Goal: Task Accomplishment & Management: Complete application form

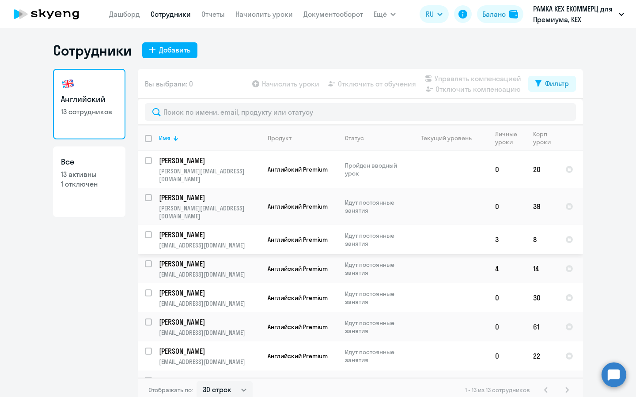
select select "30"
click at [182, 49] on div "Добавить" at bounding box center [174, 50] width 31 height 11
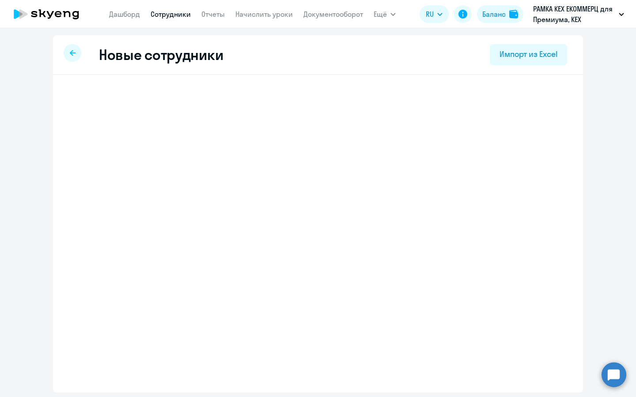
select select "english_adult_not_native_speaker_premium"
select select "3"
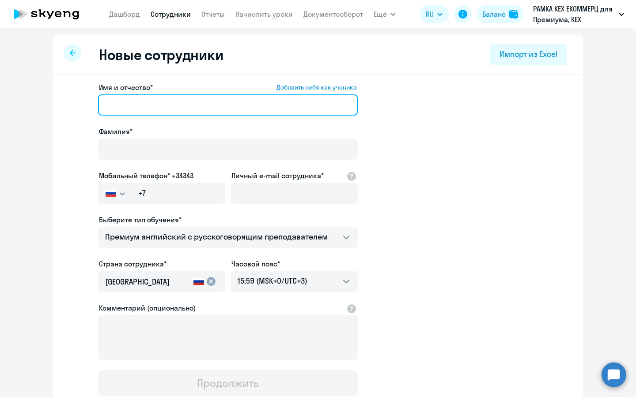
click at [218, 113] on input "Имя и отчество* Добавить себя как ученика" at bounding box center [228, 105] width 260 height 21
paste input "Гаджи Нуруллахович Курбанов"
click at [198, 109] on input "Гаджи Нуруллахович Курбанов" at bounding box center [228, 105] width 260 height 21
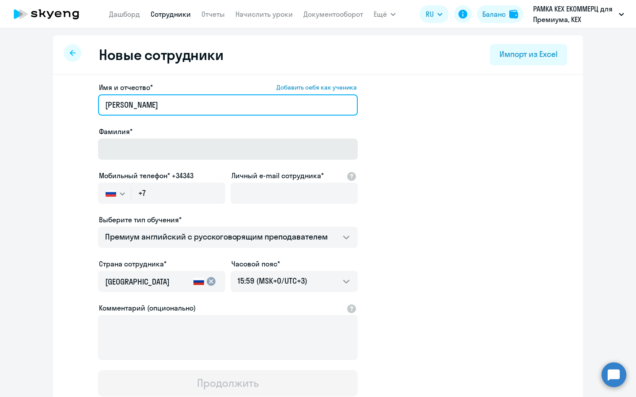
type input "Гаджи Нуруллахович"
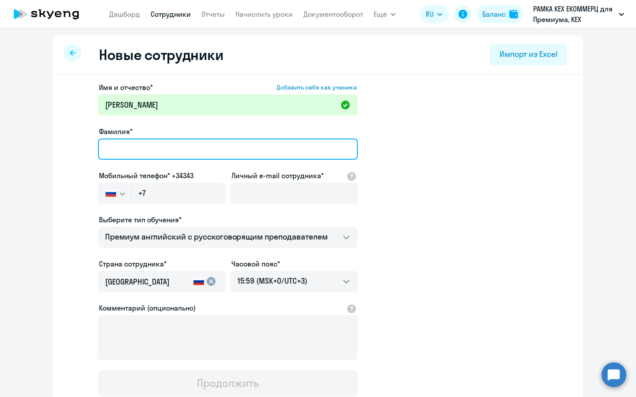
click at [191, 139] on input "Фамилия*" at bounding box center [228, 149] width 260 height 21
type input "R"
type input "Курбанов"
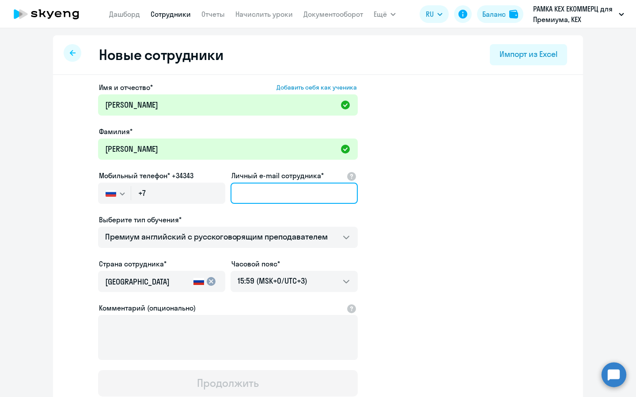
click at [275, 195] on input "Личный e-mail сотрудника*" at bounding box center [294, 193] width 127 height 21
paste input "gnkurbanov@avito.ru"
type input "gnkurbanov@avito.ru"
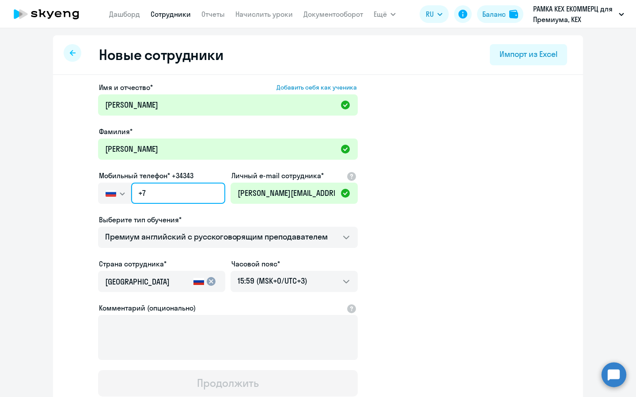
click at [195, 184] on input "+7" at bounding box center [178, 193] width 94 height 21
paste input "926 310-20-00"
type input "+7 926 310-20-00"
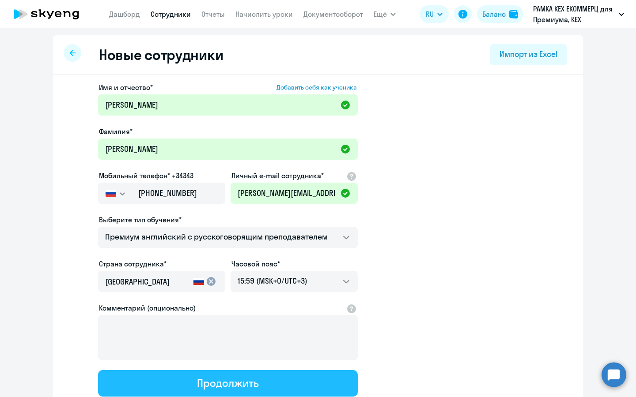
click at [202, 387] on div "Продолжить" at bounding box center [227, 383] width 61 height 14
select select "english_adult_not_native_speaker_premium"
select select "3"
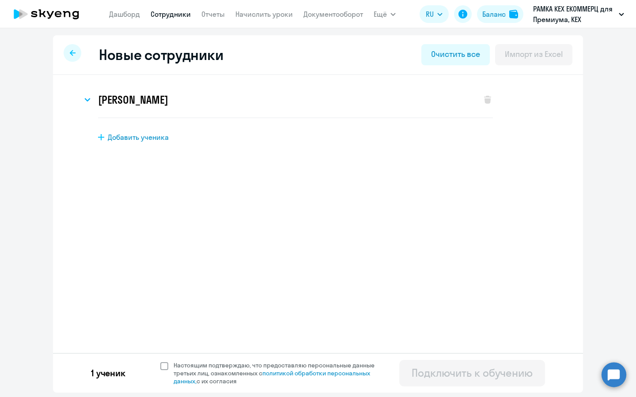
click at [207, 363] on span "Настоящим подтверждаю, что предоставляю персональные данные третьих лиц, ознако…" at bounding box center [280, 374] width 212 height 24
click at [160, 362] on input "Настоящим подтверждаю, что предоставляю персональные данные третьих лиц, ознако…" at bounding box center [160, 361] width 0 height 0
checkbox input "true"
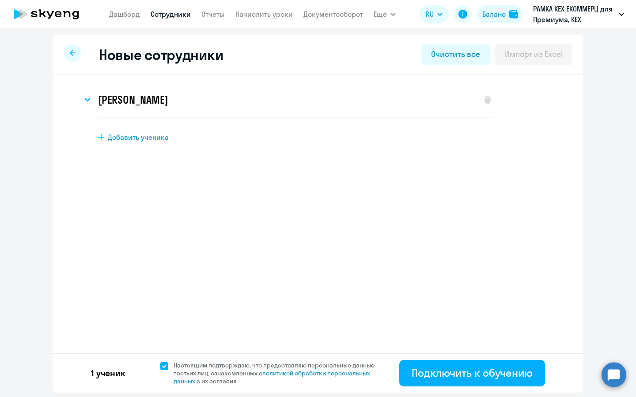
click at [473, 387] on div "1 ученик Настоящим подтверждаю, что предоставляю персональные данные третьих ли…" at bounding box center [318, 373] width 530 height 40
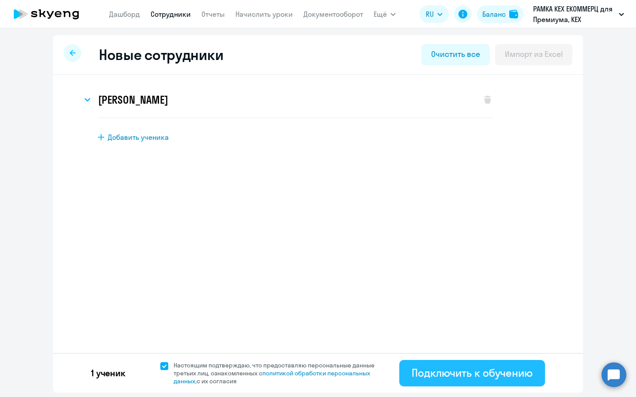
click at [479, 377] on div "Подключить к обучению" at bounding box center [472, 373] width 121 height 14
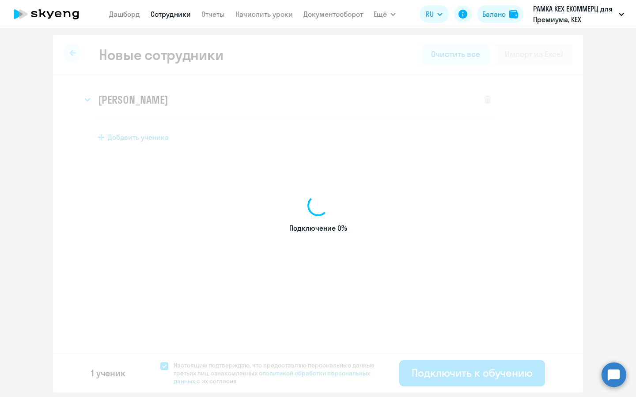
select select "english_adult_not_native_speaker_premium"
select select "3"
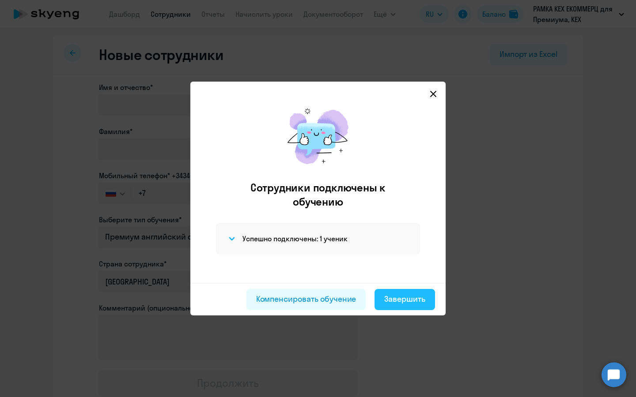
click at [408, 303] on div "Завершить" at bounding box center [404, 299] width 41 height 11
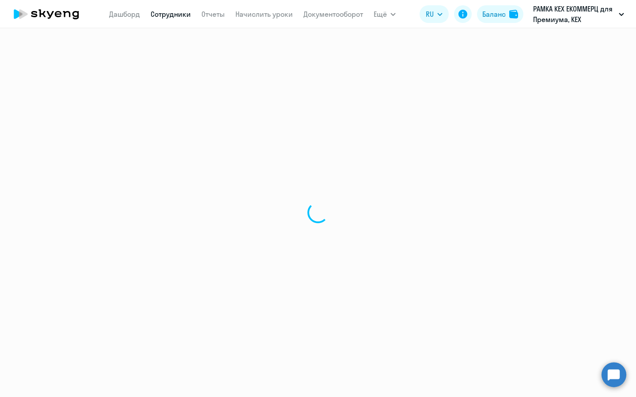
select select "30"
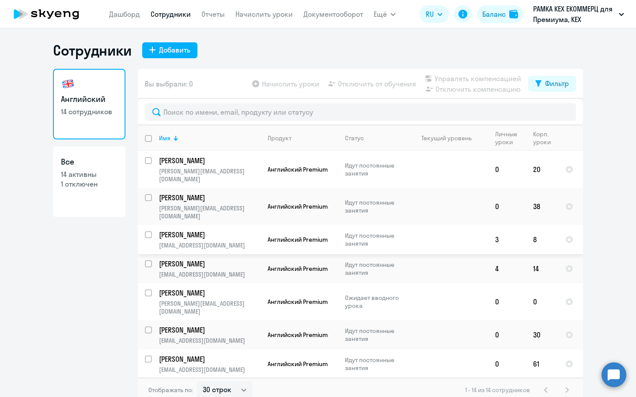
scroll to position [23, 0]
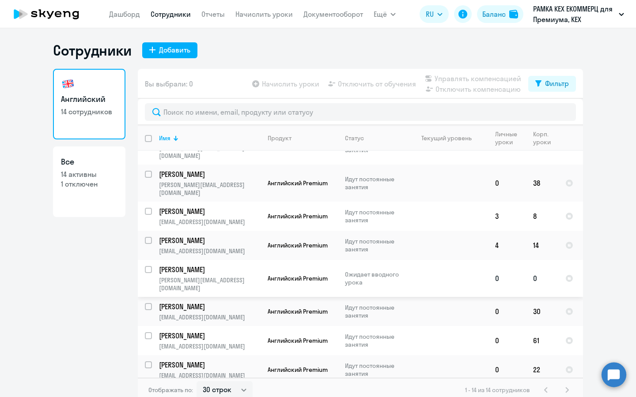
click at [249, 265] on p "Курбанов Гаджи Нуруллахович" at bounding box center [209, 270] width 100 height 10
select select "english"
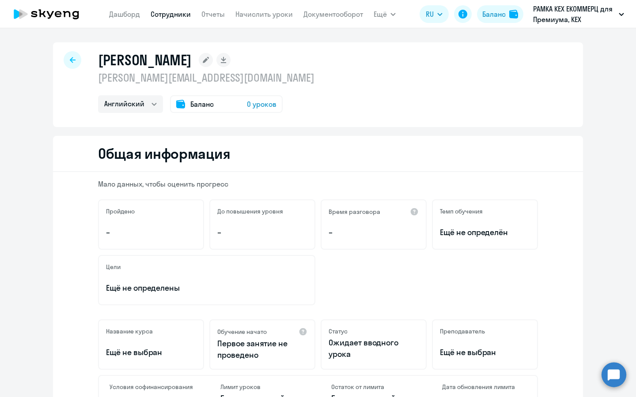
click at [265, 103] on span "0 уроков" at bounding box center [262, 104] width 30 height 11
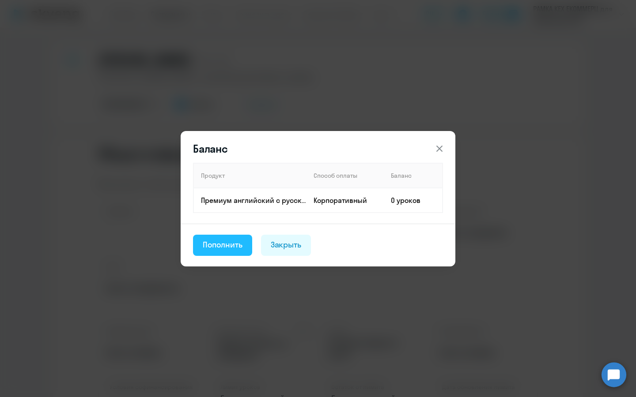
click at [220, 236] on button "Пополнить" at bounding box center [222, 245] width 59 height 21
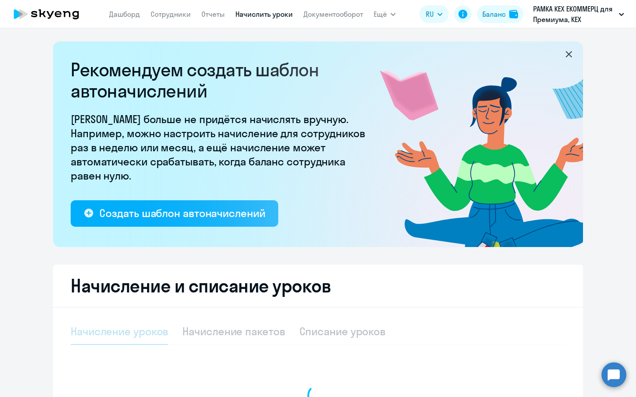
select select "10"
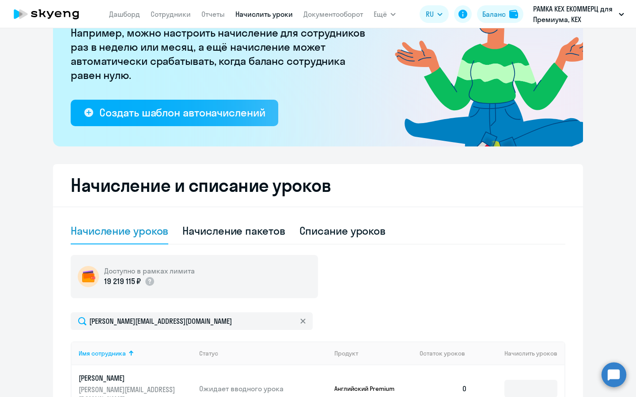
scroll to position [252, 0]
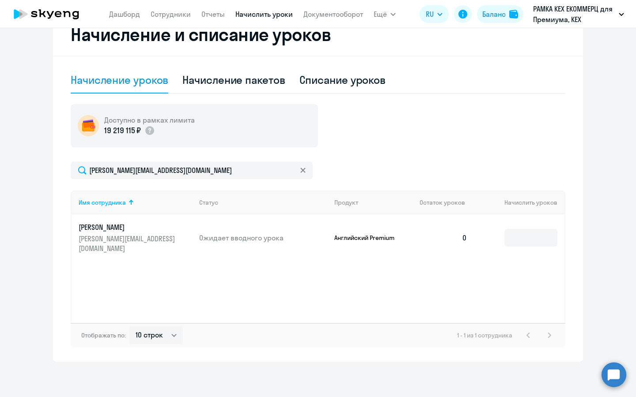
click at [503, 237] on td at bounding box center [519, 238] width 90 height 47
click at [511, 235] on input at bounding box center [530, 238] width 53 height 18
type input "6"
type input "8"
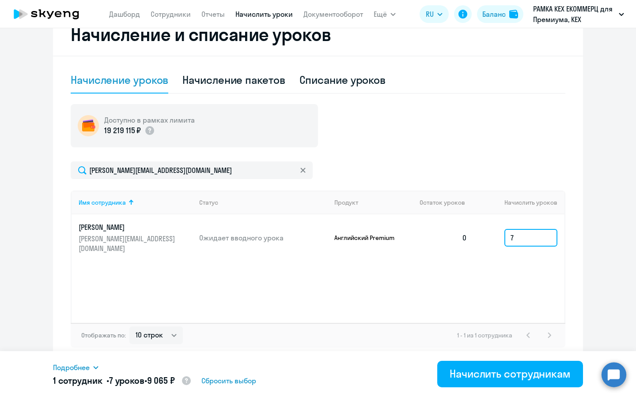
type input "7"
drag, startPoint x: 159, startPoint y: 382, endPoint x: 178, endPoint y: 383, distance: 19.9
click at [175, 383] on span "9 065 ₽" at bounding box center [161, 380] width 28 height 11
copy span "9 065"
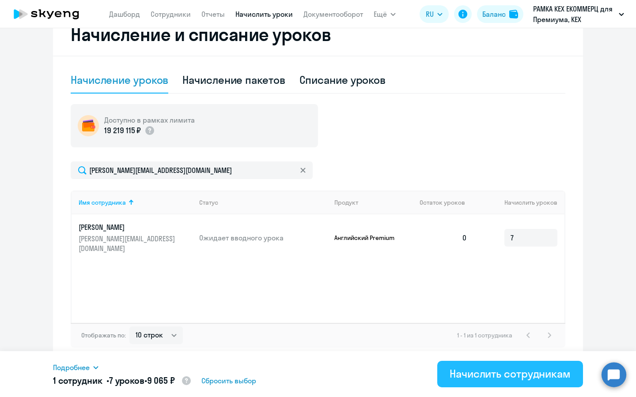
click at [491, 384] on button "Начислить сотрудникам" at bounding box center [510, 374] width 146 height 26
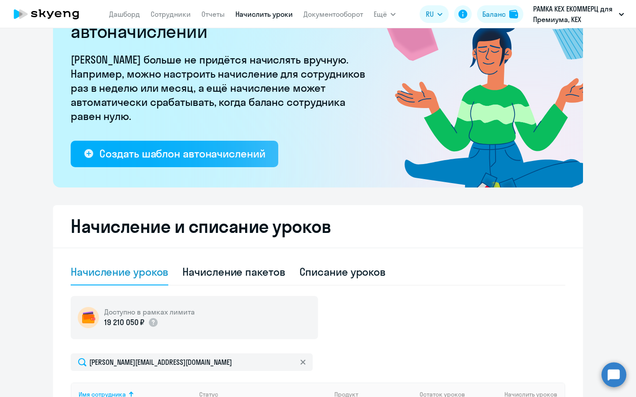
scroll to position [0, 0]
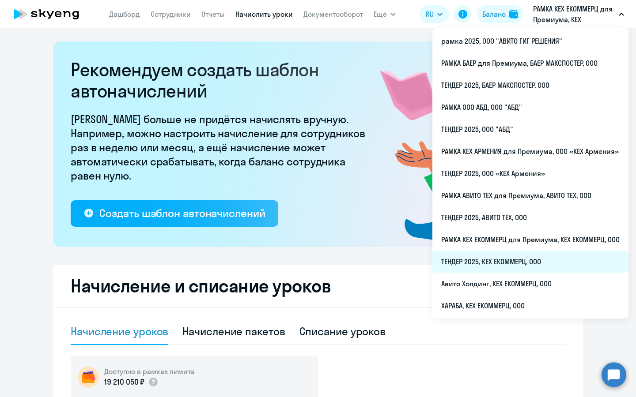
click at [490, 257] on li "ТЕНДЕР 2025, КЕХ ЕКОММЕРЦ, ООО" at bounding box center [530, 262] width 196 height 22
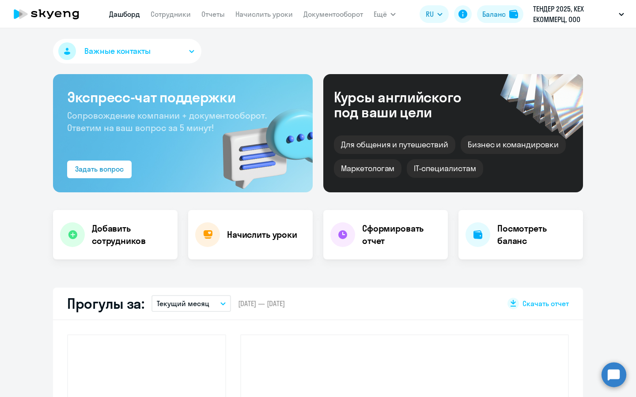
select select "30"
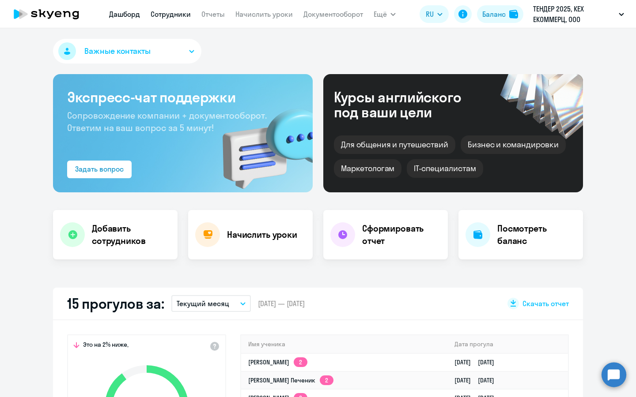
click at [168, 18] on link "Сотрудники" at bounding box center [171, 14] width 40 height 9
select select "30"
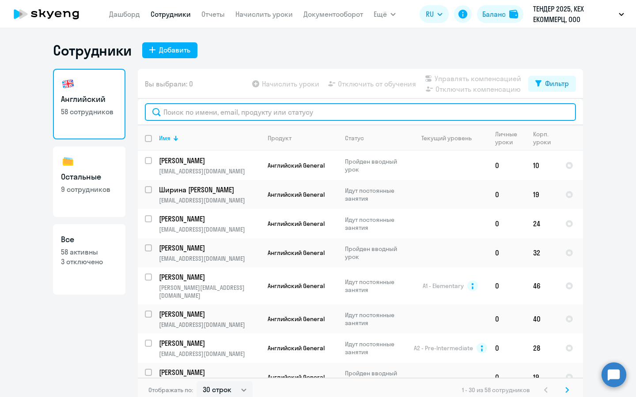
click at [192, 115] on input "text" at bounding box center [360, 112] width 431 height 18
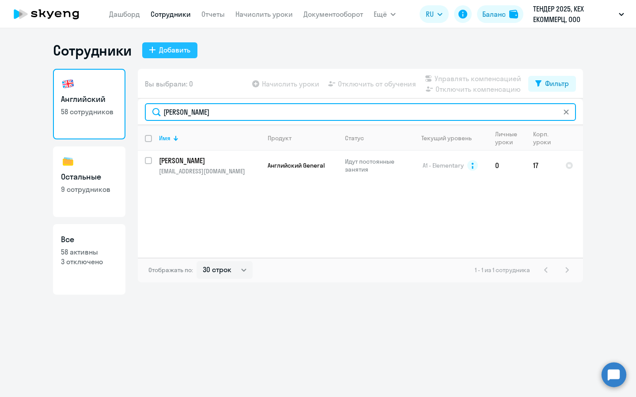
type input "ксения"
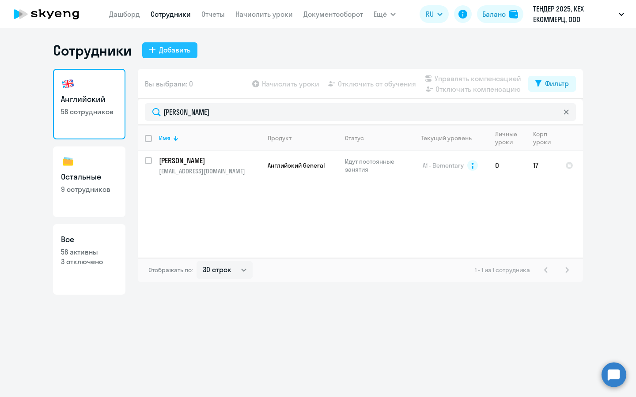
click at [171, 47] on div "Добавить" at bounding box center [174, 50] width 31 height 11
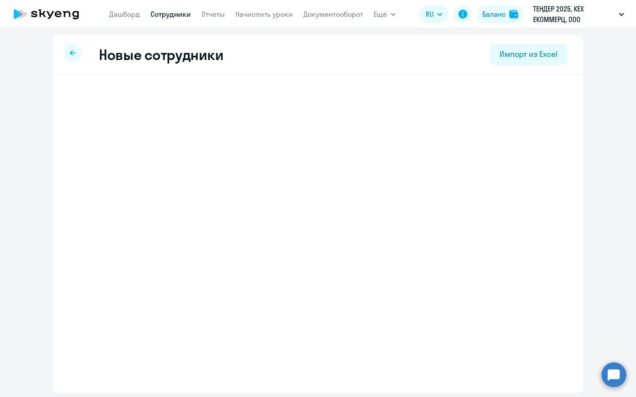
select select "english_adult_not_native_speaker"
select select "3"
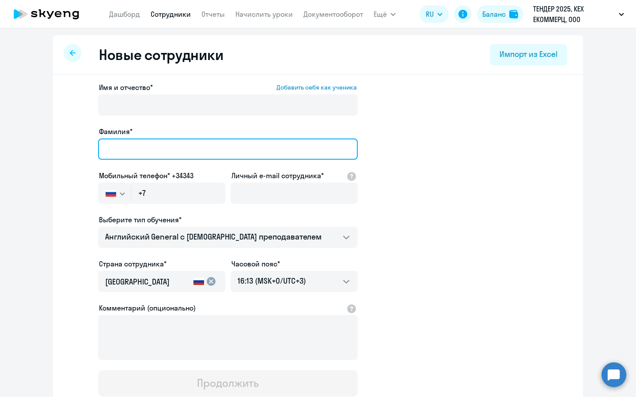
click at [144, 149] on input "Фамилия*" at bounding box center [228, 149] width 260 height 21
type input "Карнаухова"
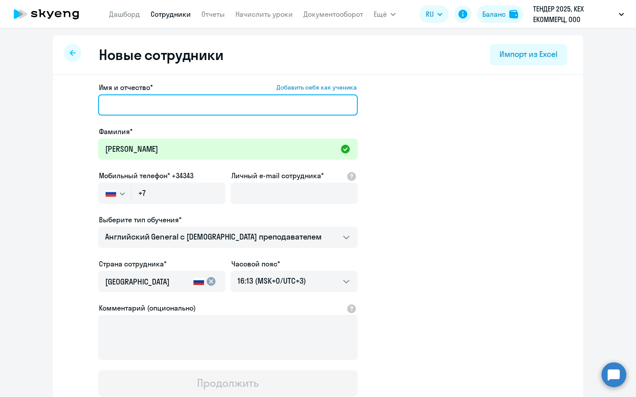
click at [276, 113] on input "Имя и отчество* Добавить себя как ученика" at bounding box center [228, 105] width 260 height 21
paste input "Ксения Викторовна"
type input "Ксения Викторовна"
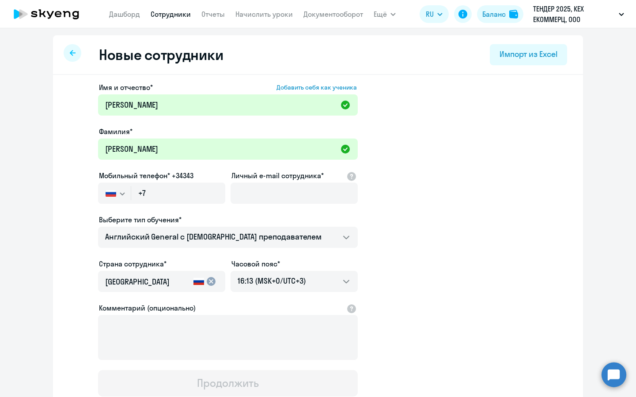
click at [272, 182] on div "Личный e-mail сотрудника*" at bounding box center [294, 188] width 127 height 37
click at [269, 192] on input "Личный e-mail сотрудника*" at bounding box center [294, 193] width 127 height 21
paste input "kvkarnaukhova@avito.ru"
type input "kvkarnaukhova@avito.ru"
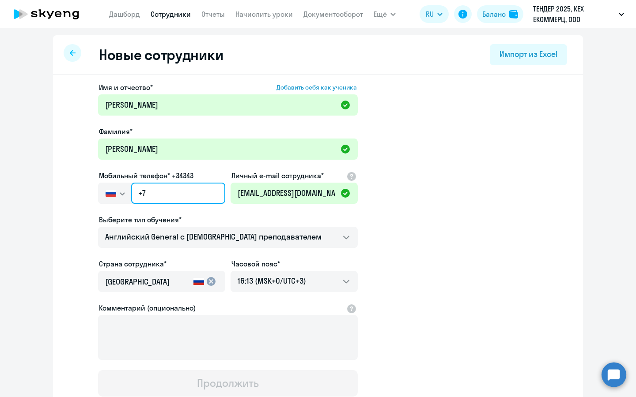
click at [175, 191] on input "+7" at bounding box center [178, 193] width 94 height 21
paste input "926 396-34-04"
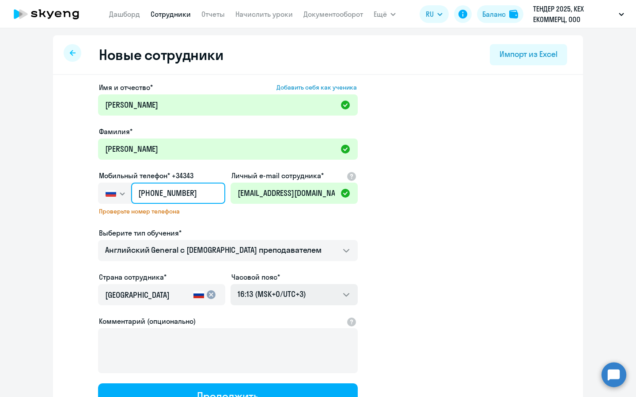
type input "+7 926 396-34-04"
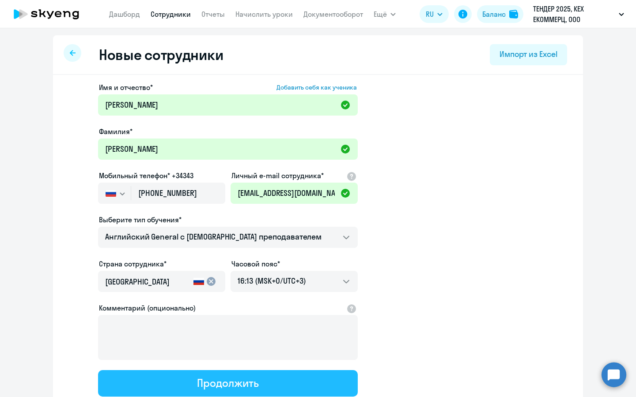
click at [246, 378] on div "Продолжить" at bounding box center [227, 383] width 61 height 14
select select "english_adult_not_native_speaker"
select select "3"
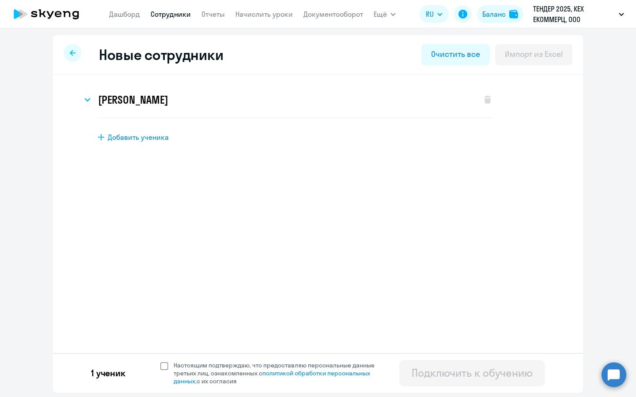
click at [211, 362] on span "Настоящим подтверждаю, что предоставляю персональные данные третьих лиц, ознако…" at bounding box center [280, 374] width 212 height 24
click at [160, 362] on input "Настоящим подтверждаю, что предоставляю персональные данные третьих лиц, ознако…" at bounding box center [160, 361] width 0 height 0
checkbox input "true"
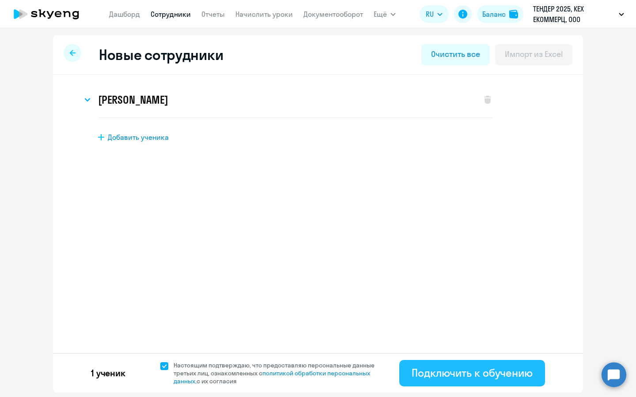
click at [538, 375] on button "Подключить к обучению" at bounding box center [472, 373] width 146 height 26
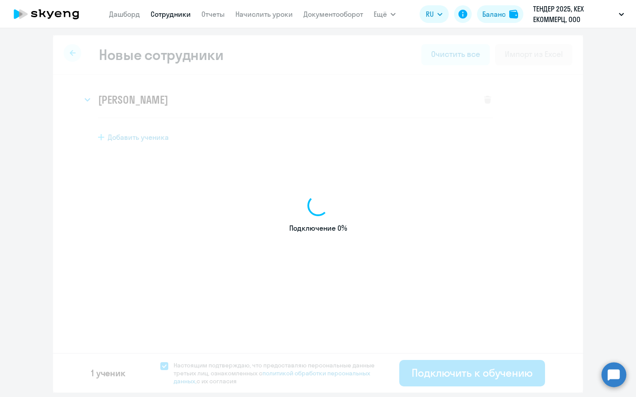
select select "english_adult_not_native_speaker"
select select "3"
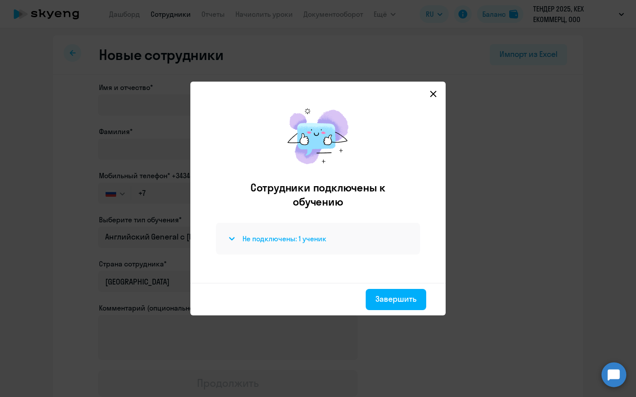
click at [283, 242] on h4 "Не подключены: 1 ученик" at bounding box center [284, 239] width 84 height 10
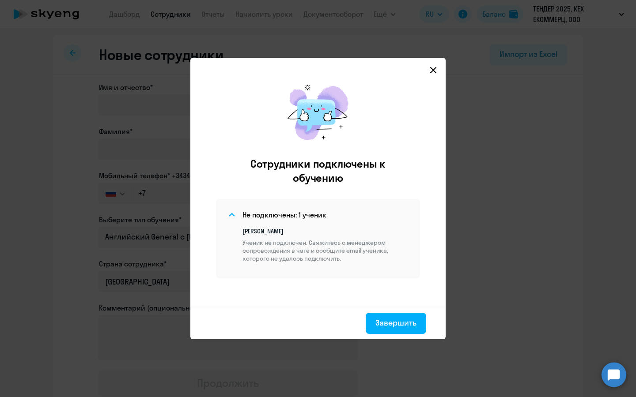
click at [434, 72] on icon at bounding box center [433, 70] width 7 height 7
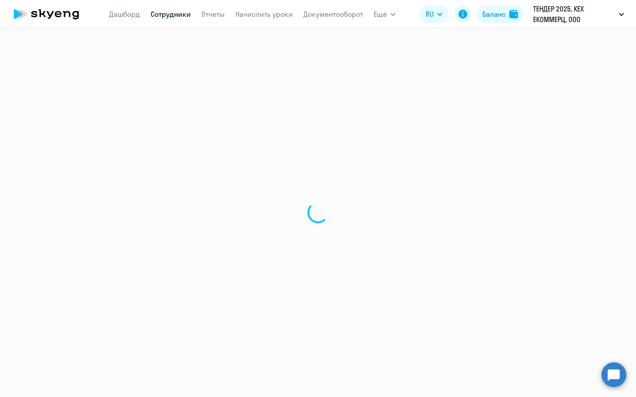
select select "30"
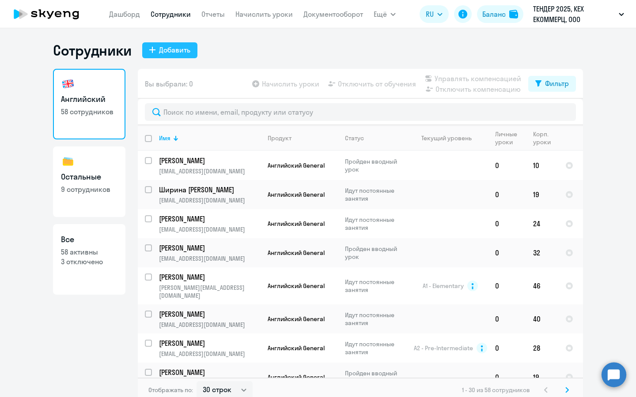
click at [174, 50] on div "Добавить" at bounding box center [174, 50] width 31 height 11
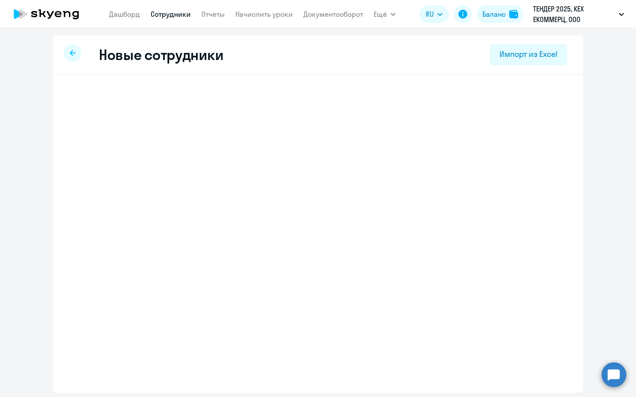
select select "english_adult_not_native_speaker"
select select "3"
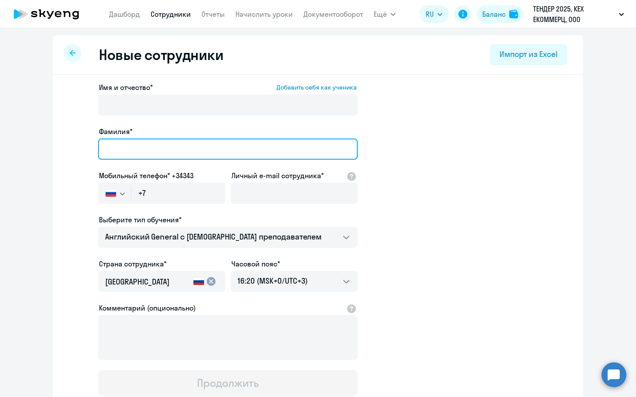
click at [150, 140] on input "Фамилия*" at bounding box center [228, 149] width 260 height 21
type input "]"
type input "Зубова"
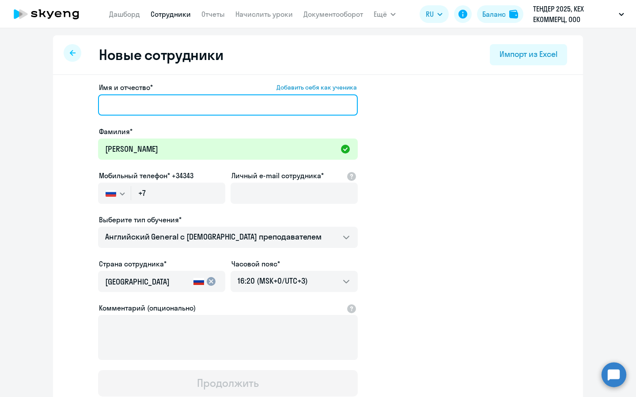
click at [192, 102] on input "Имя и отчество* Добавить себя как ученика" at bounding box center [228, 105] width 260 height 21
paste input "Валерия Александровна"
type input "Валерия Александровна"
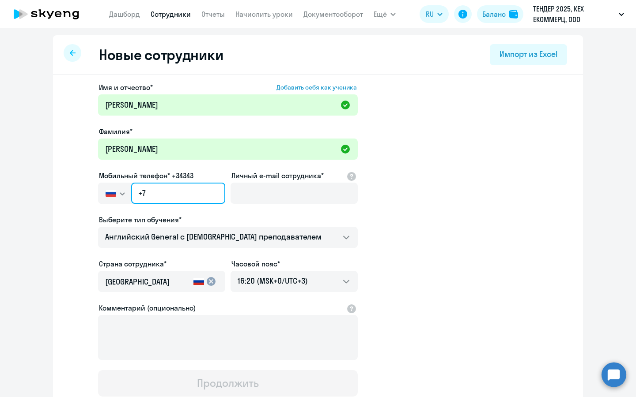
click at [199, 202] on input "+7" at bounding box center [178, 193] width 94 height 21
paste input "95 03-640-511"
click at [144, 186] on input "+95 03-640-511" at bounding box center [178, 193] width 94 height 21
click at [142, 192] on input "+95 03-640-511" at bounding box center [178, 193] width 94 height 21
drag, startPoint x: 204, startPoint y: 193, endPoint x: 121, endPoint y: 193, distance: 83.0
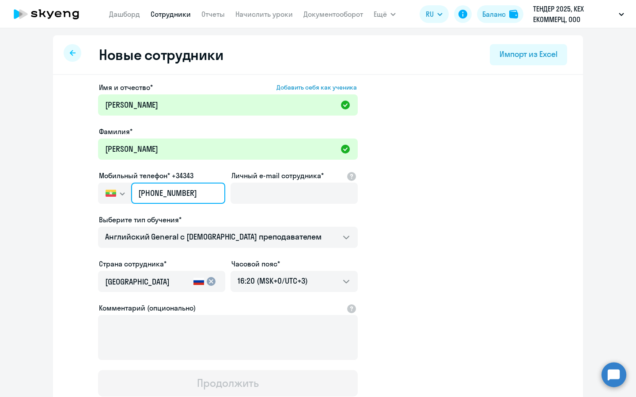
click at [121, 193] on div "Россия +7 Казахстан +7 Украина +380 Беларусь (Белоруссия) +375 Австралия +61 Ав…" at bounding box center [161, 193] width 127 height 21
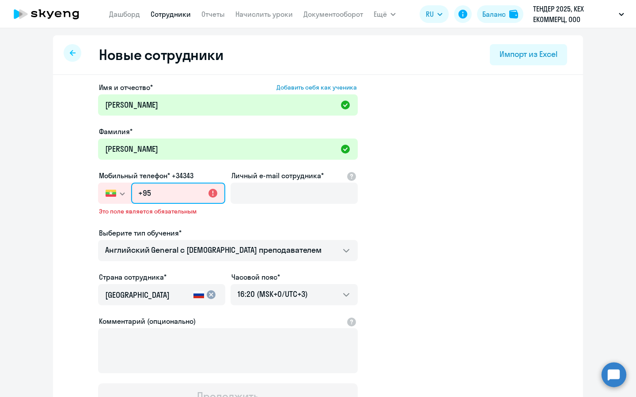
paste input "7 950 364-05-11"
type input "+7 950 364-05-11"
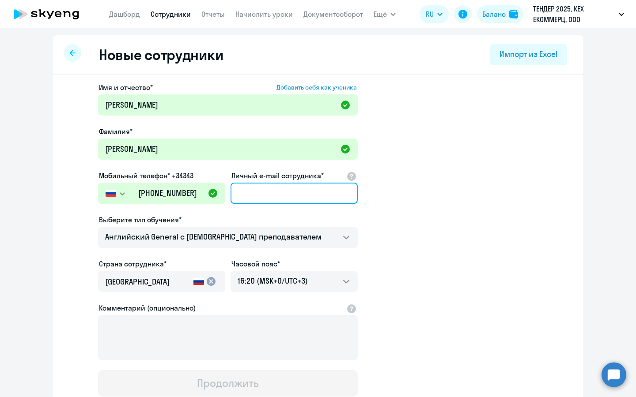
click at [249, 190] on input "Личный e-mail сотрудника*" at bounding box center [294, 193] width 127 height 21
paste input "vazubova@avito.ru"
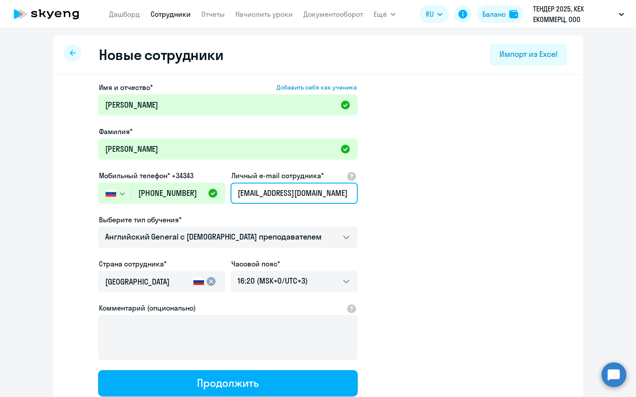
type input "vazubova@avito.ru"
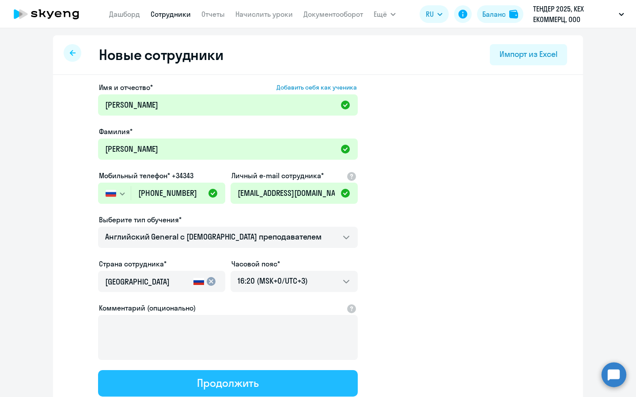
click at [289, 380] on button "Продолжить" at bounding box center [228, 384] width 260 height 26
select select "english_adult_not_native_speaker"
select select "3"
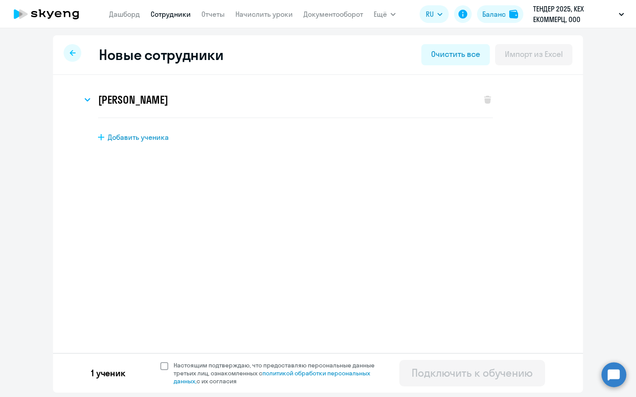
click at [211, 368] on span "Настоящим подтверждаю, что предоставляю персональные данные третьих лиц, ознако…" at bounding box center [280, 374] width 212 height 24
click at [160, 362] on input "Настоящим подтверждаю, что предоставляю персональные данные третьих лиц, ознако…" at bounding box center [160, 361] width 0 height 0
checkbox input "true"
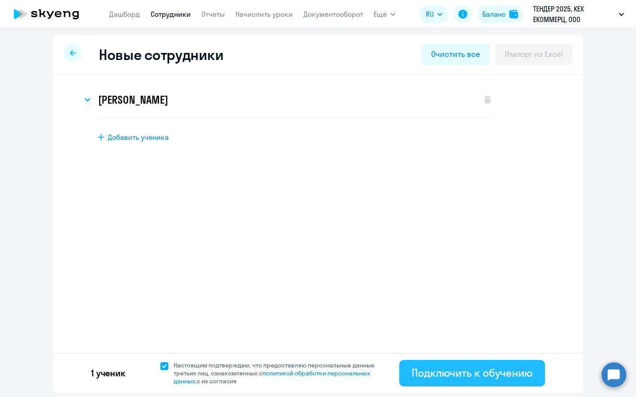
click at [469, 363] on button "Подключить к обучению" at bounding box center [472, 373] width 146 height 26
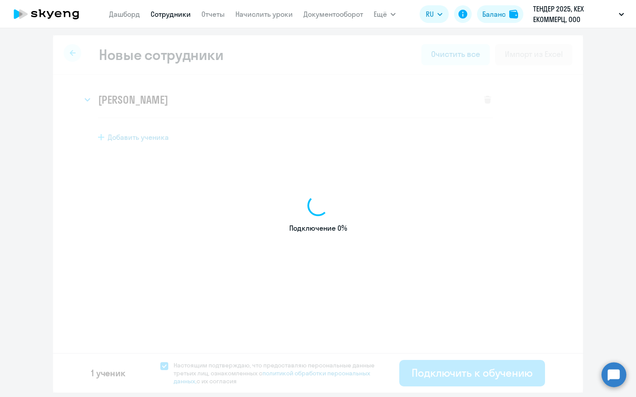
select select "english_adult_not_native_speaker"
select select "3"
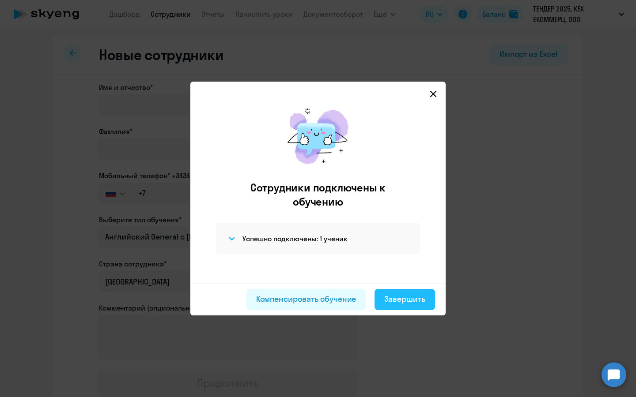
click at [413, 292] on button "Завершить" at bounding box center [405, 299] width 61 height 21
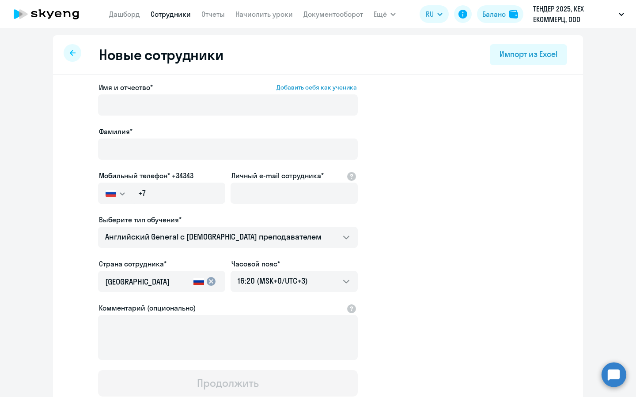
select select "30"
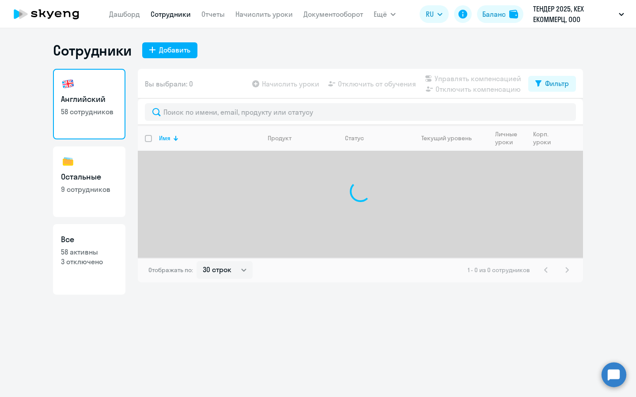
select select "30"
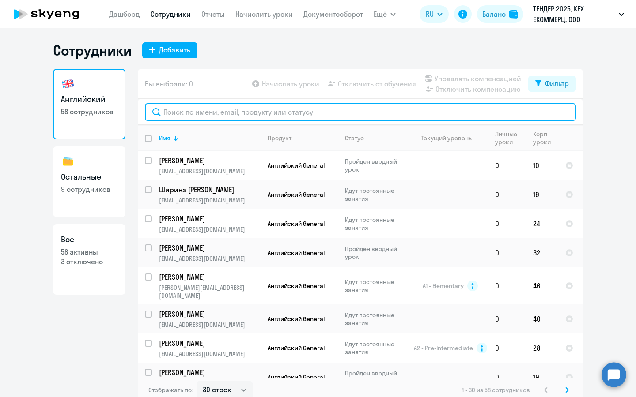
click at [243, 117] on input "text" at bounding box center [360, 112] width 431 height 18
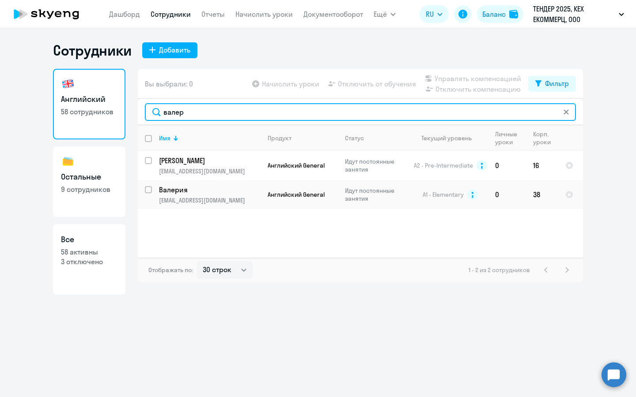
type input "валер"
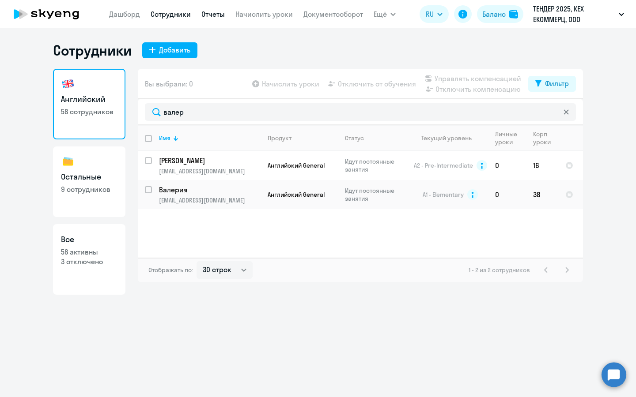
click at [210, 17] on link "Отчеты" at bounding box center [212, 14] width 23 height 9
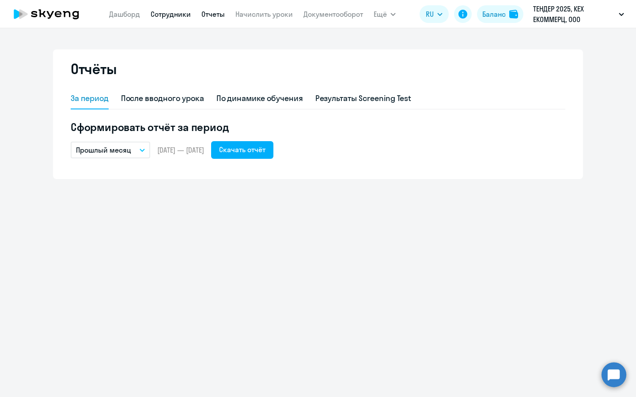
click at [159, 12] on link "Сотрудники" at bounding box center [171, 14] width 40 height 9
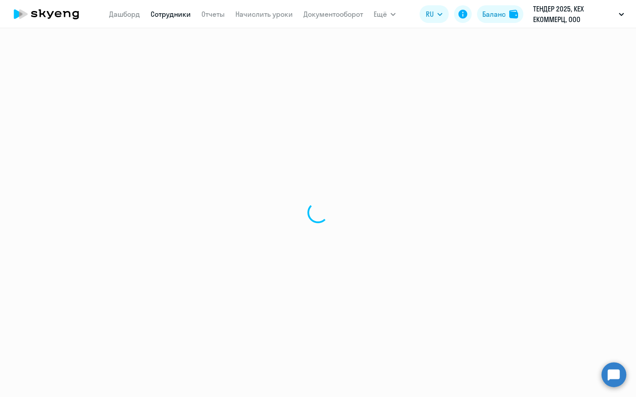
select select "30"
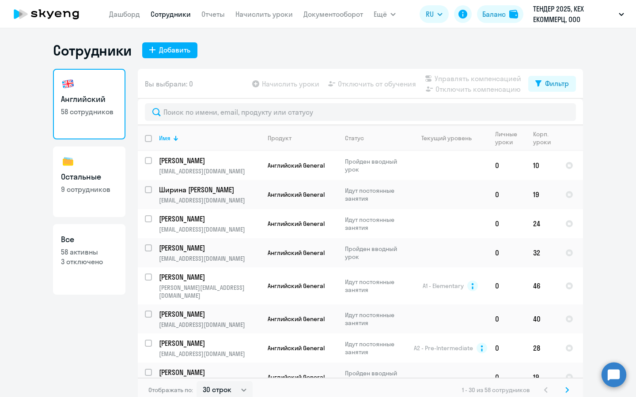
click at [68, 178] on h3 "Остальные" at bounding box center [89, 176] width 57 height 11
select select "30"
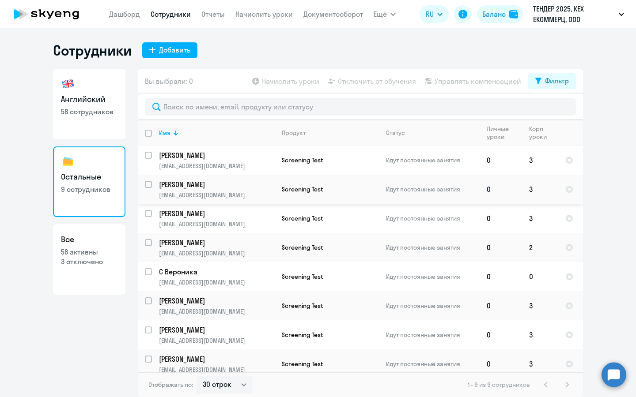
scroll to position [33, 0]
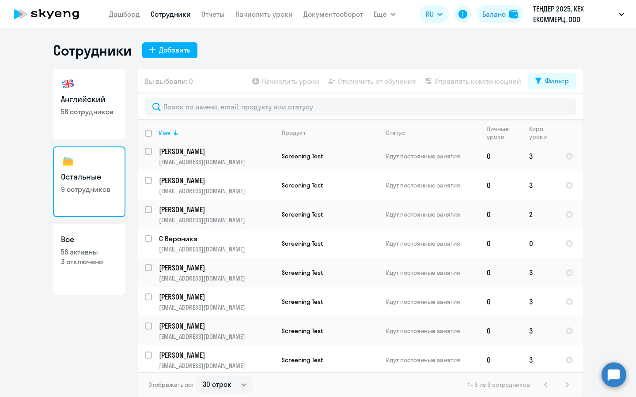
click at [72, 257] on p "58 активны" at bounding box center [89, 252] width 57 height 10
select select "30"
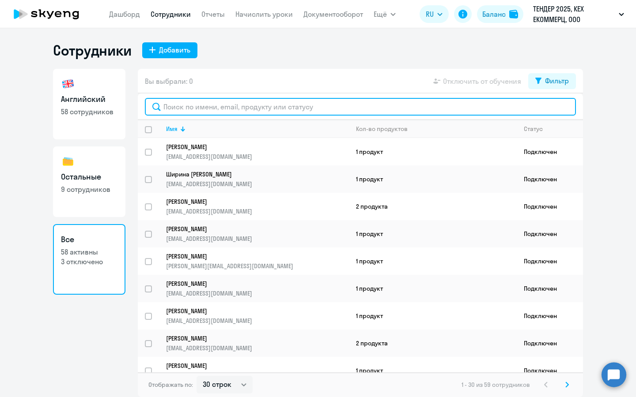
click at [270, 106] on input "text" at bounding box center [360, 107] width 431 height 18
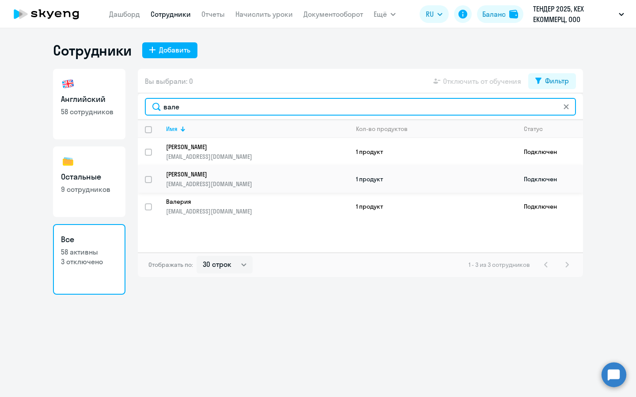
type input "вале"
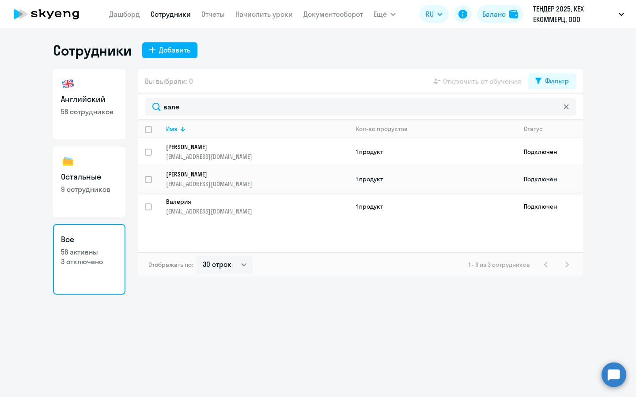
click at [293, 170] on p "[PERSON_NAME]" at bounding box center [251, 174] width 170 height 8
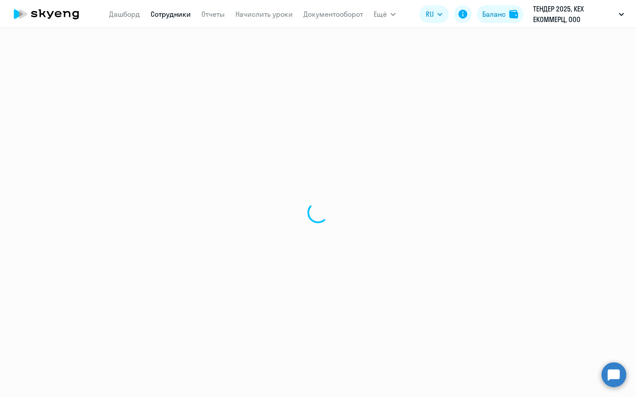
select select "english"
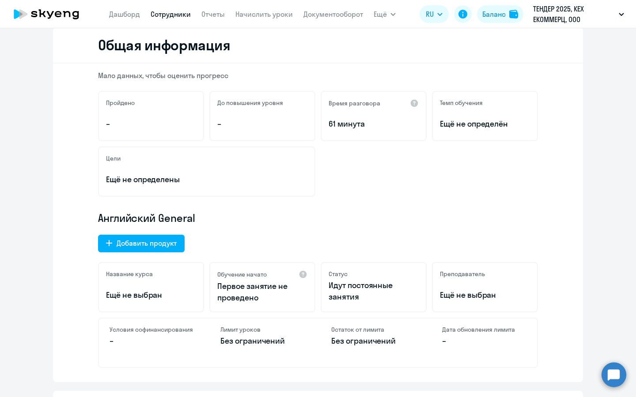
scroll to position [121, 0]
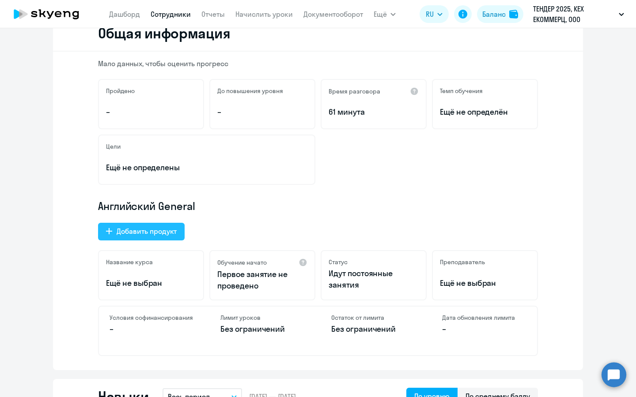
click at [147, 228] on div "Добавить продукт" at bounding box center [147, 231] width 60 height 11
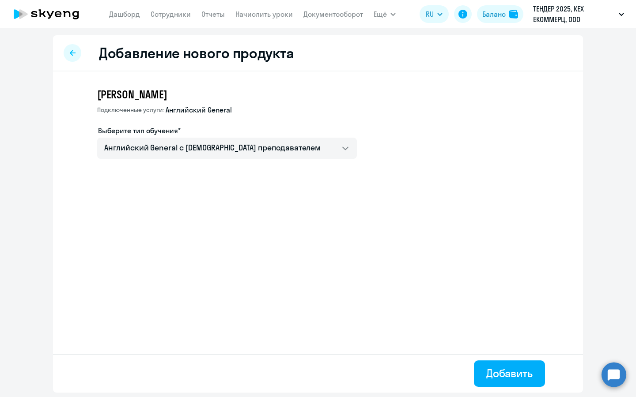
click at [189, 159] on app-new-education-service-form "[PERSON_NAME] Подключенные услуги: Английский General Выберите тип обучения* Ан…" at bounding box center [333, 126] width 472 height 79
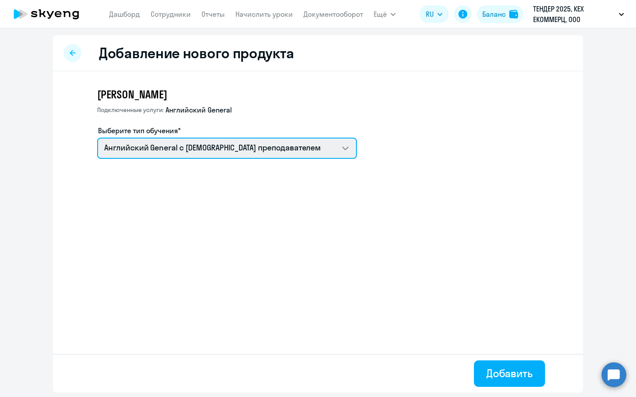
click at [196, 153] on select "Английский General с [DEMOGRAPHIC_DATA] преподавателем Screening Test" at bounding box center [227, 148] width 260 height 21
select select "screening_test"
click at [97, 138] on select "Английский General с [DEMOGRAPHIC_DATA] преподавателем Screening Test" at bounding box center [227, 148] width 260 height 21
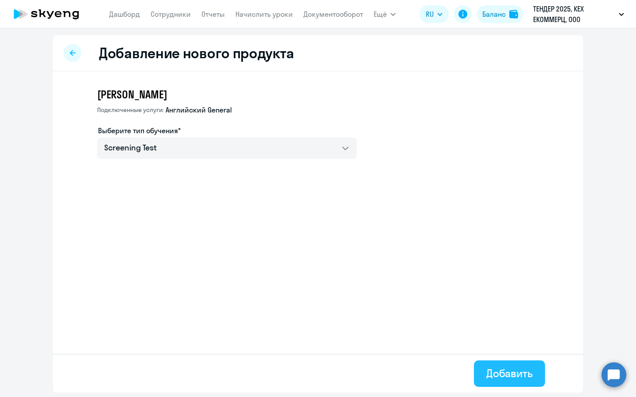
click at [503, 367] on div "Добавить" at bounding box center [509, 374] width 46 height 14
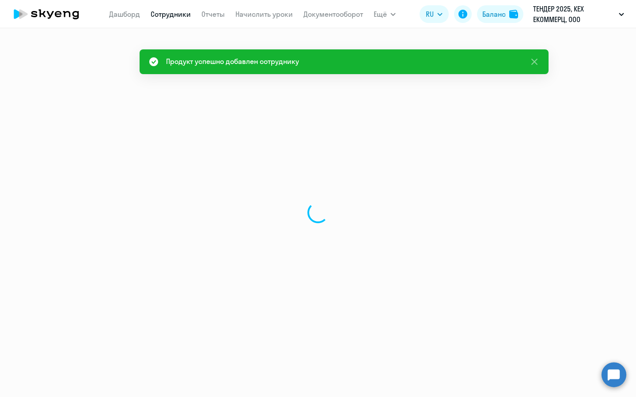
select select "english"
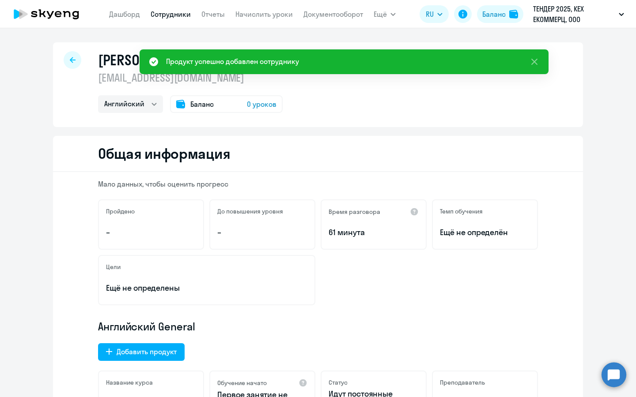
click at [275, 110] on div "Баланс 0 уроков" at bounding box center [226, 104] width 113 height 18
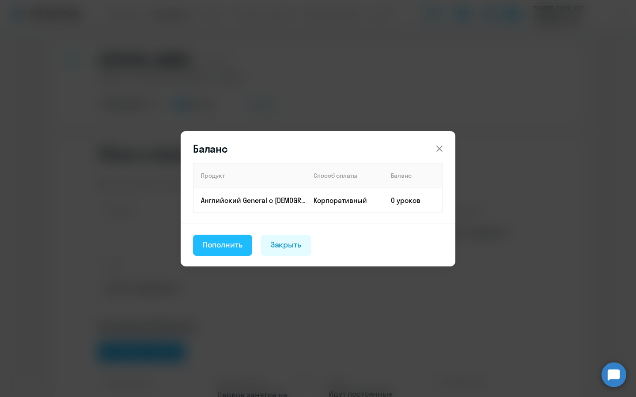
click at [231, 245] on div "Пополнить" at bounding box center [223, 244] width 40 height 11
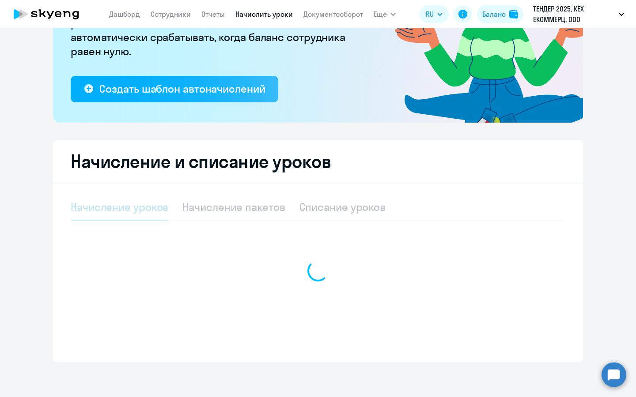
select select "10"
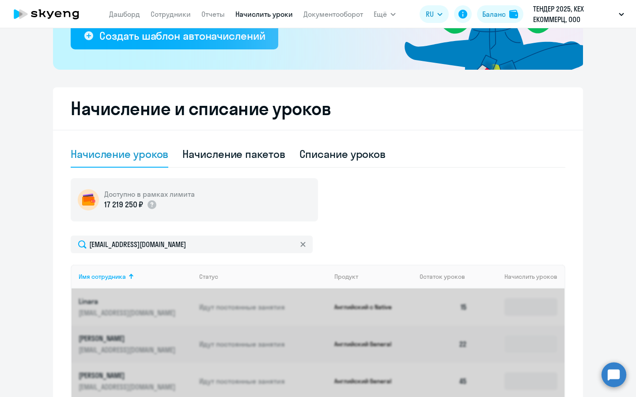
scroll to position [185, 0]
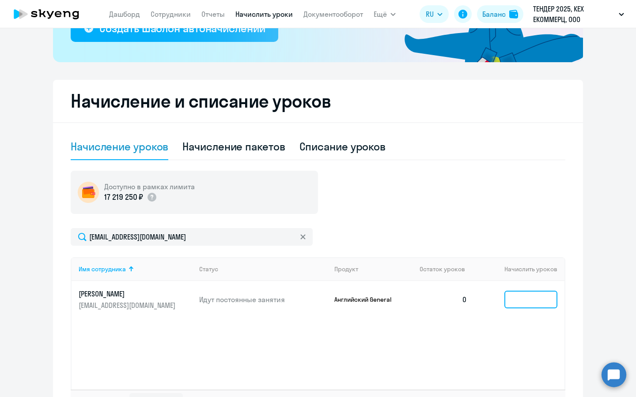
click at [538, 303] on input at bounding box center [530, 300] width 53 height 18
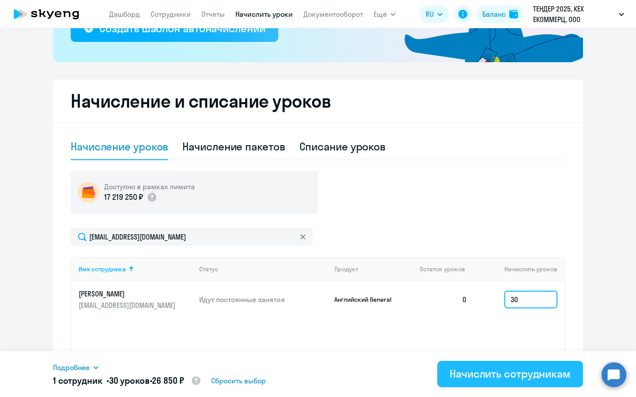
type input "30"
click at [519, 385] on button "Начислить сотрудникам" at bounding box center [510, 374] width 146 height 26
